Goal: Find specific page/section: Find specific page/section

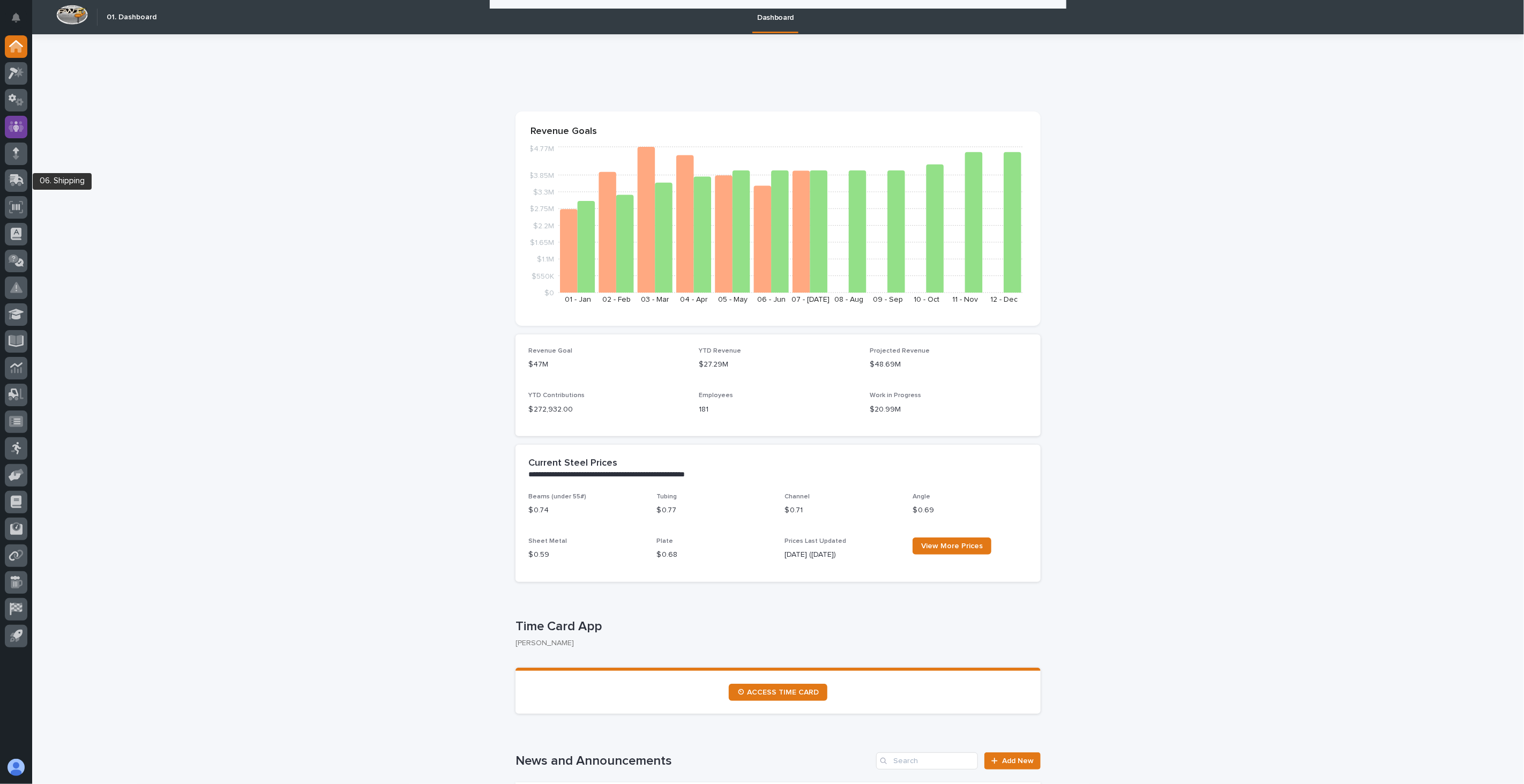
scroll to position [178, 0]
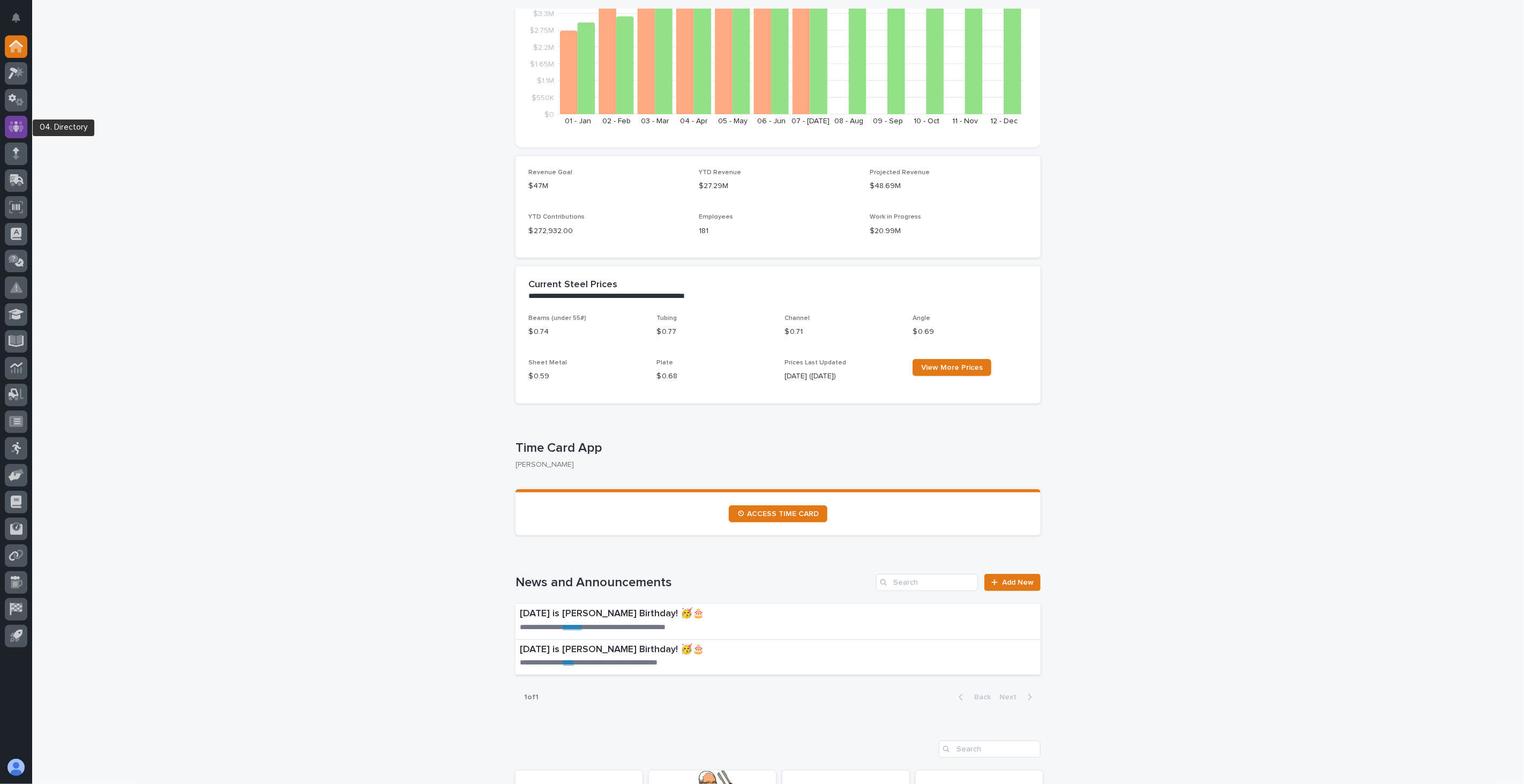
click at [16, 128] on icon at bounding box center [16, 126] width 7 height 10
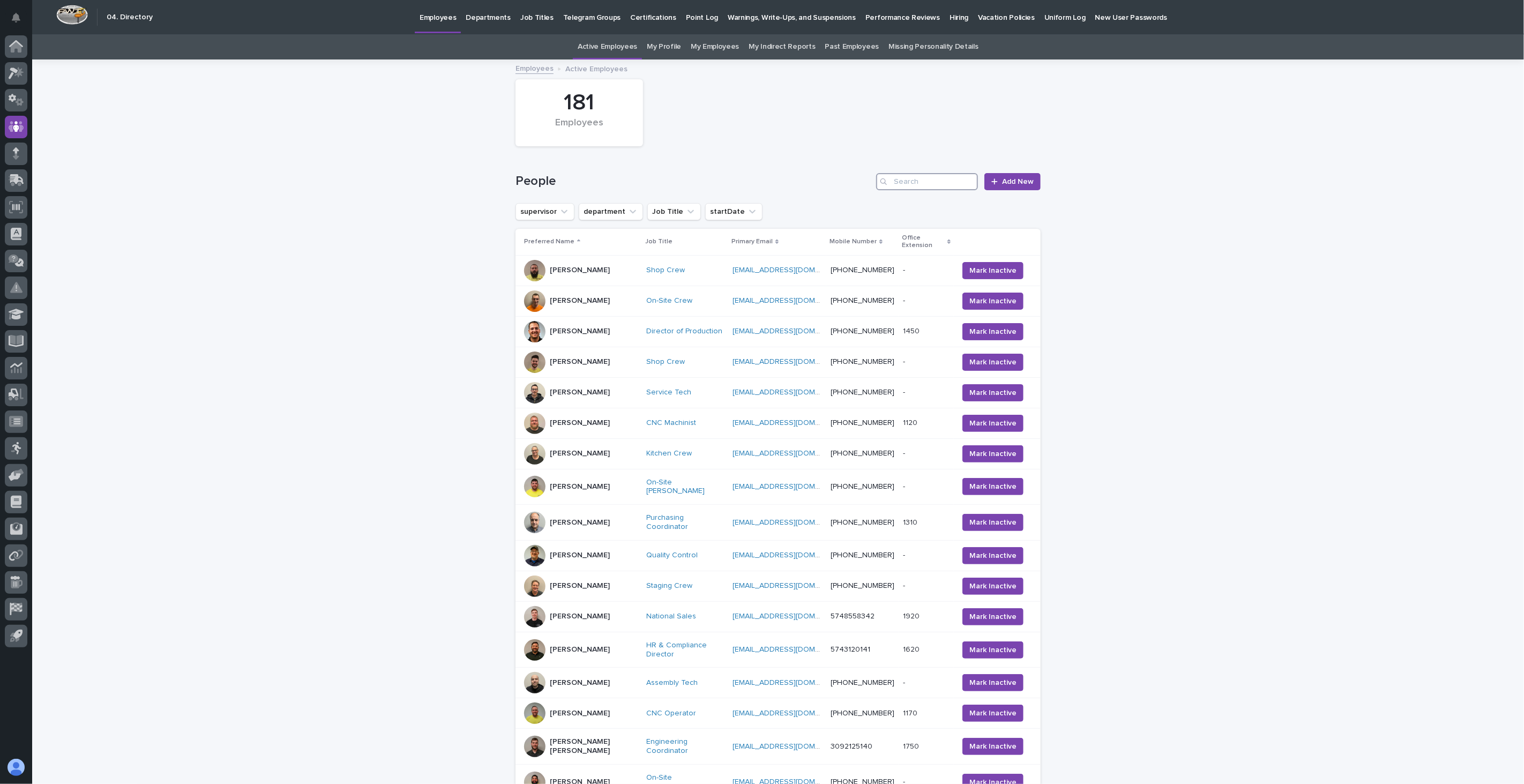
click at [904, 180] on input "Search" at bounding box center [927, 181] width 102 height 17
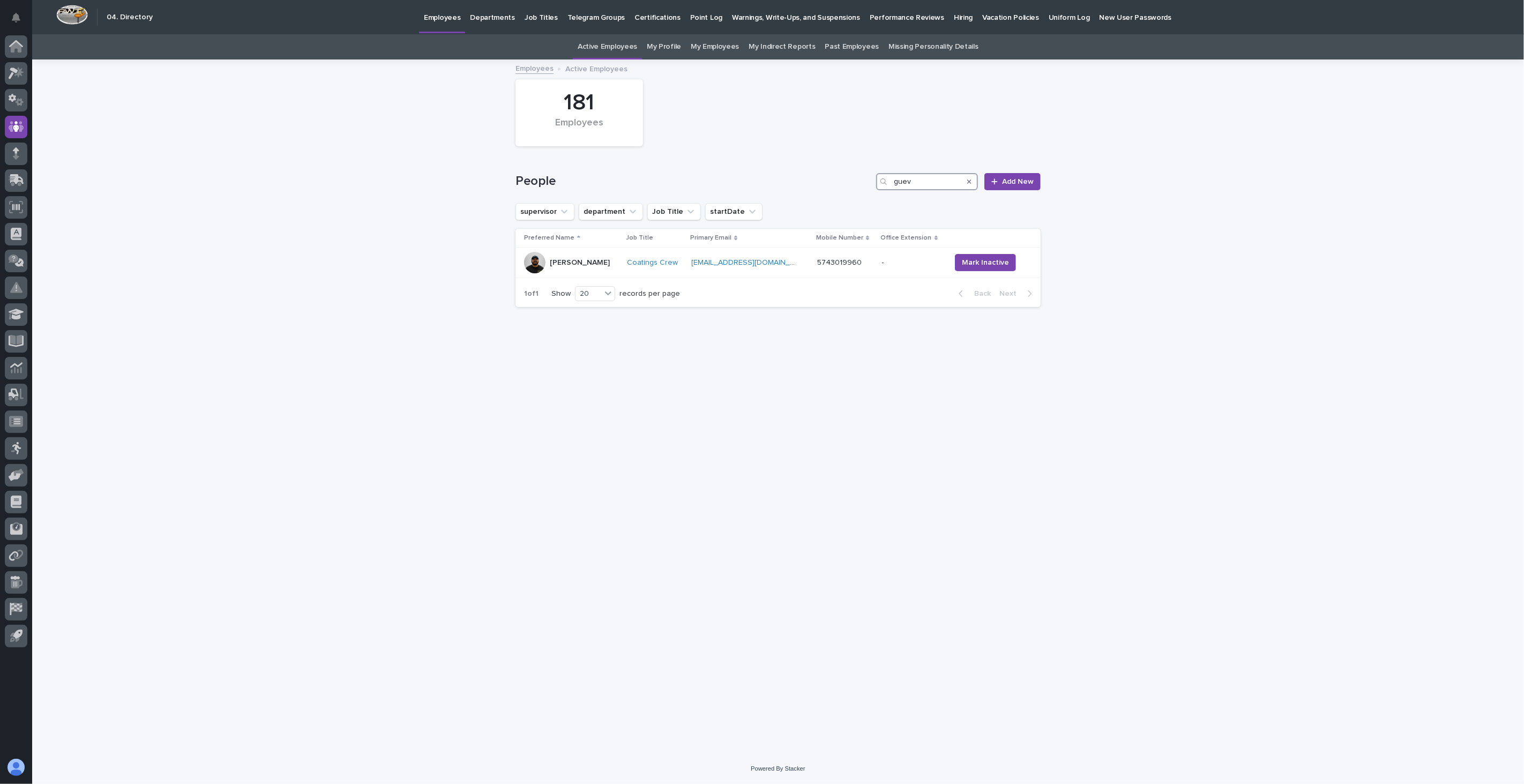
type input "guev"
